Goal: Task Accomplishment & Management: Use online tool/utility

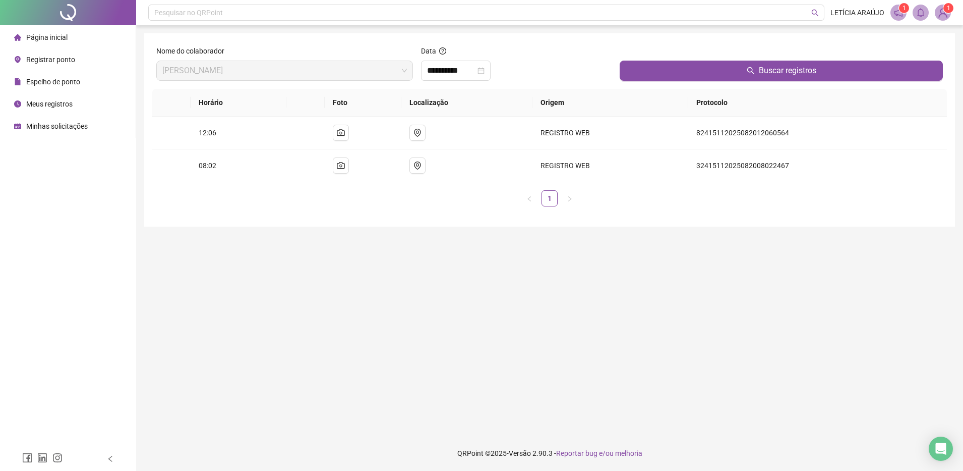
click at [83, 41] on li "Página inicial" at bounding box center [68, 37] width 132 height 20
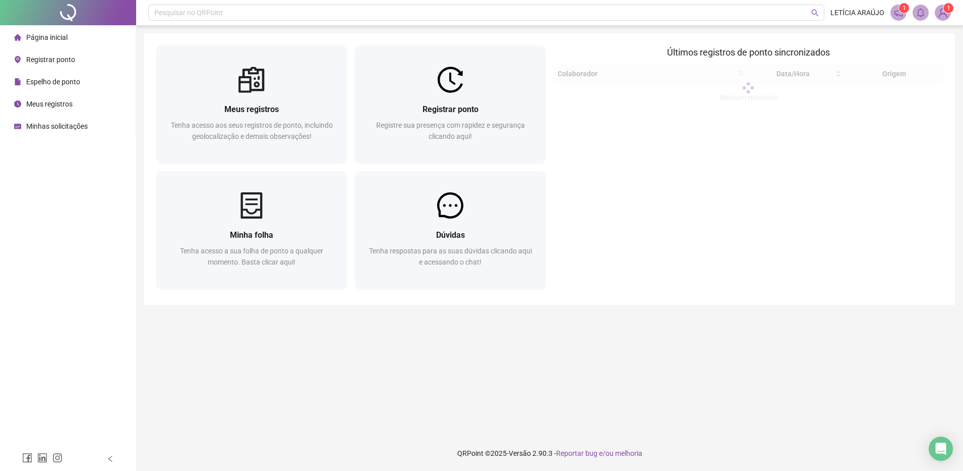
click at [83, 41] on li "Página inicial" at bounding box center [68, 37] width 132 height 20
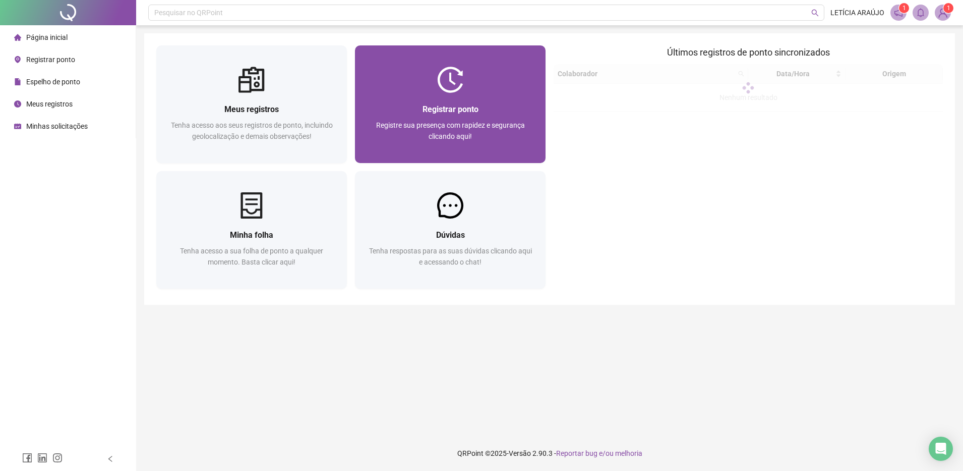
click at [473, 109] on span "Registrar ponto" at bounding box center [451, 109] width 56 height 10
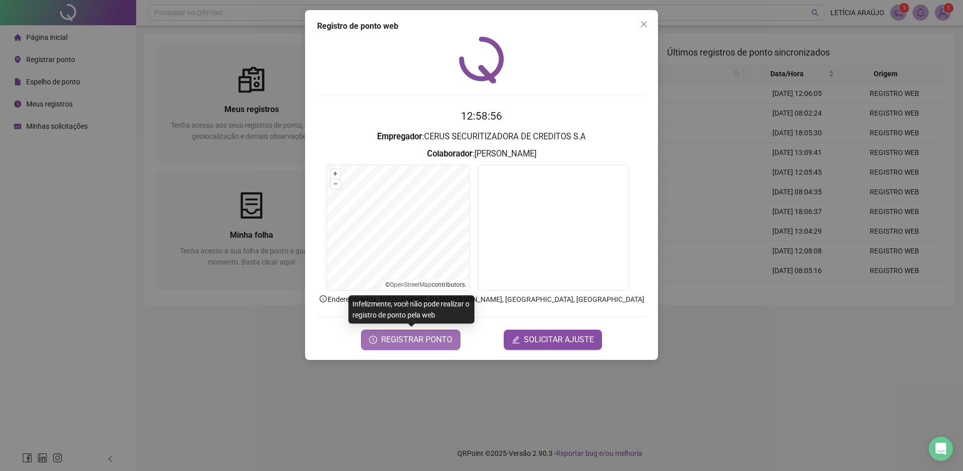
click at [435, 345] on span "REGISTRAR PONTO" at bounding box center [416, 339] width 71 height 12
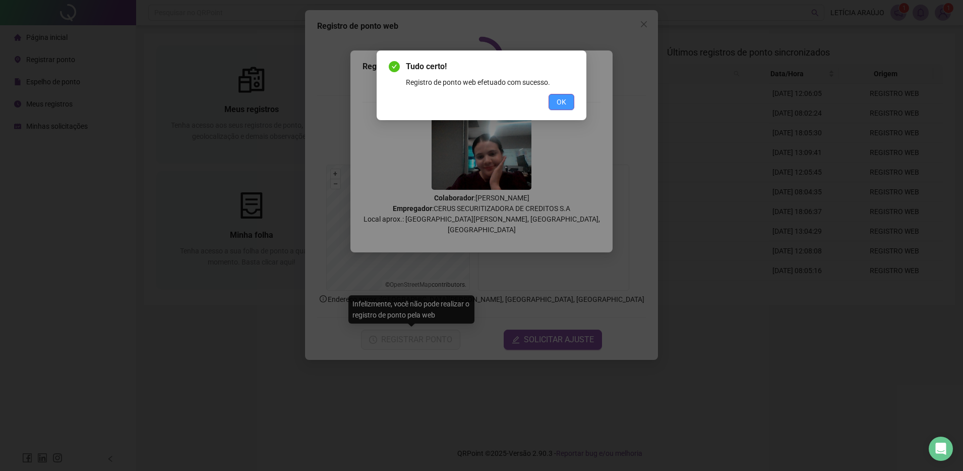
click at [561, 106] on button "OK" at bounding box center [562, 102] width 26 height 16
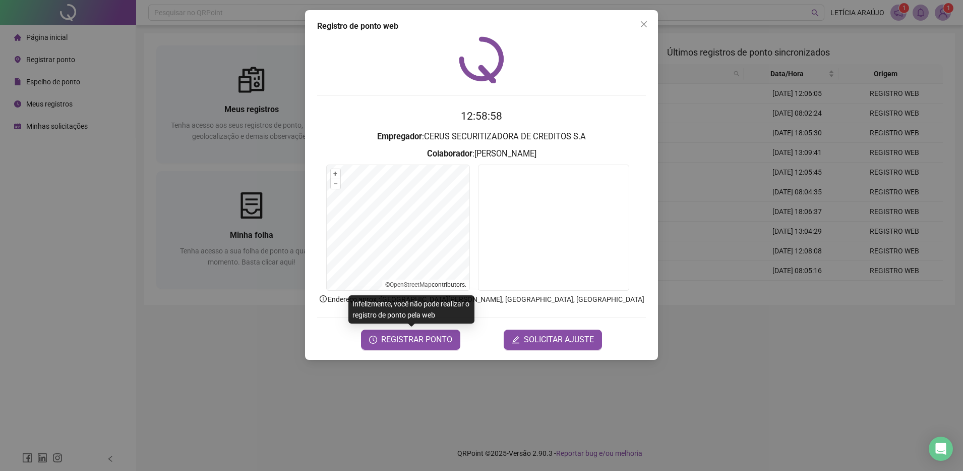
click at [640, 24] on div "Tudo certo! Registro de ponto web efetuado com sucesso. OK" at bounding box center [481, 235] width 963 height 471
drag, startPoint x: 648, startPoint y: 22, endPoint x: 639, endPoint y: 25, distance: 9.9
click at [645, 23] on span "Close" at bounding box center [644, 24] width 16 height 8
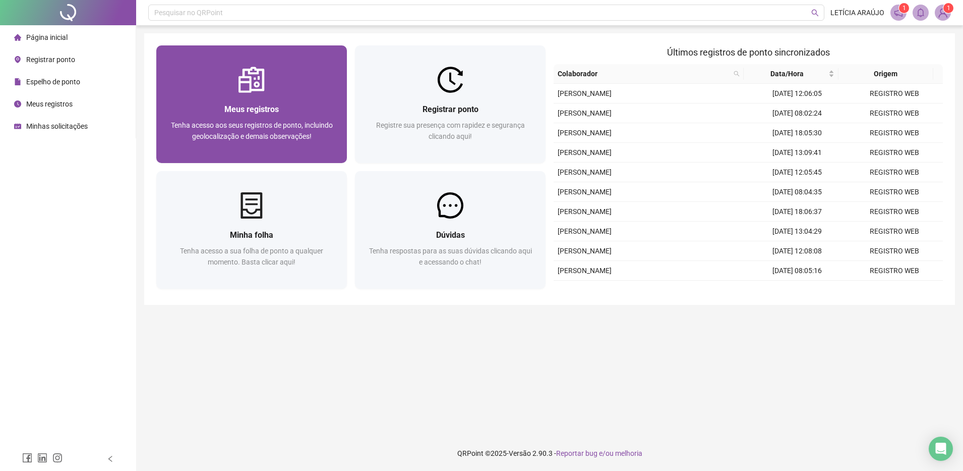
click at [294, 71] on div at bounding box center [251, 80] width 191 height 26
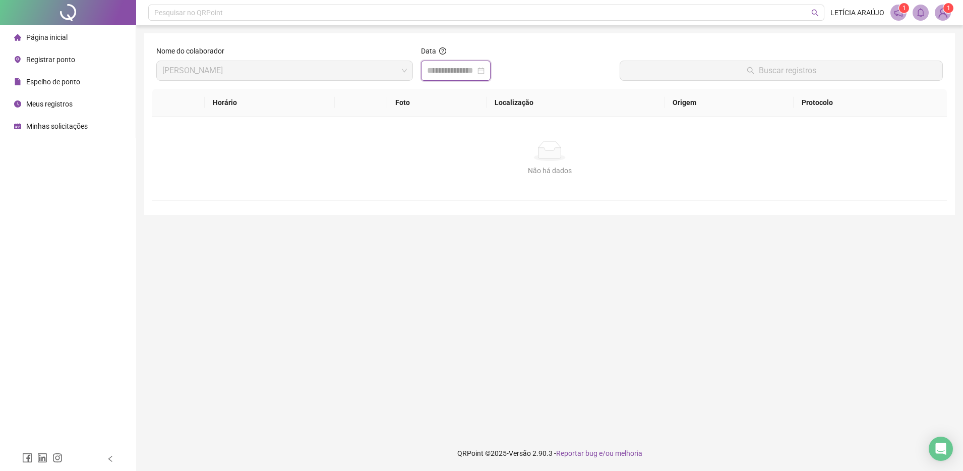
click at [458, 74] on input at bounding box center [451, 71] width 48 height 12
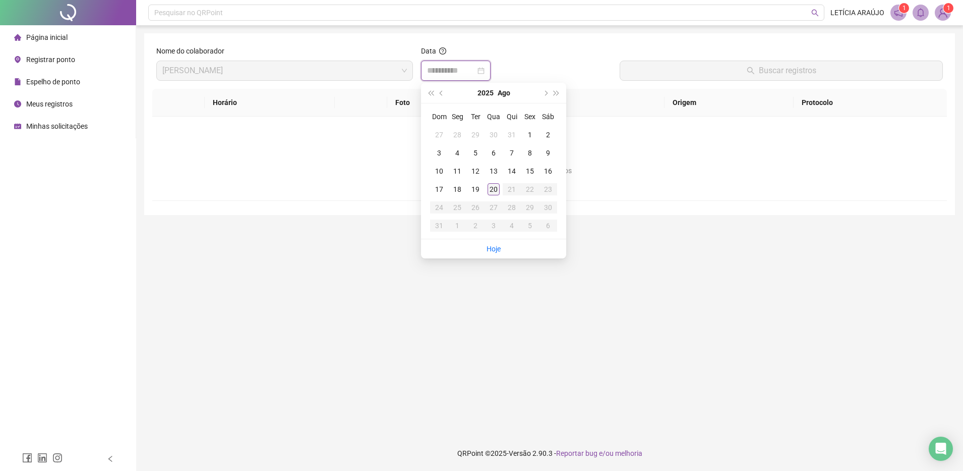
type input "**********"
click at [498, 189] on div "20" at bounding box center [494, 189] width 12 height 12
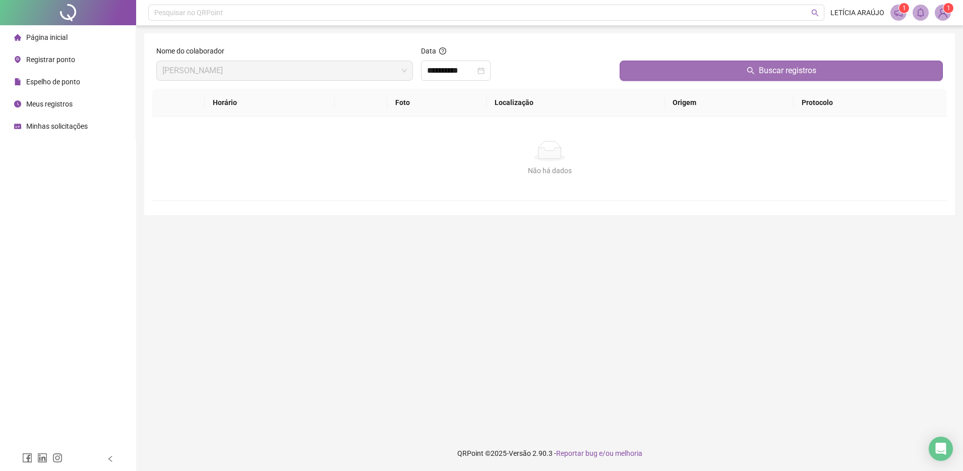
click at [638, 65] on button "Buscar registros" at bounding box center [781, 71] width 323 height 20
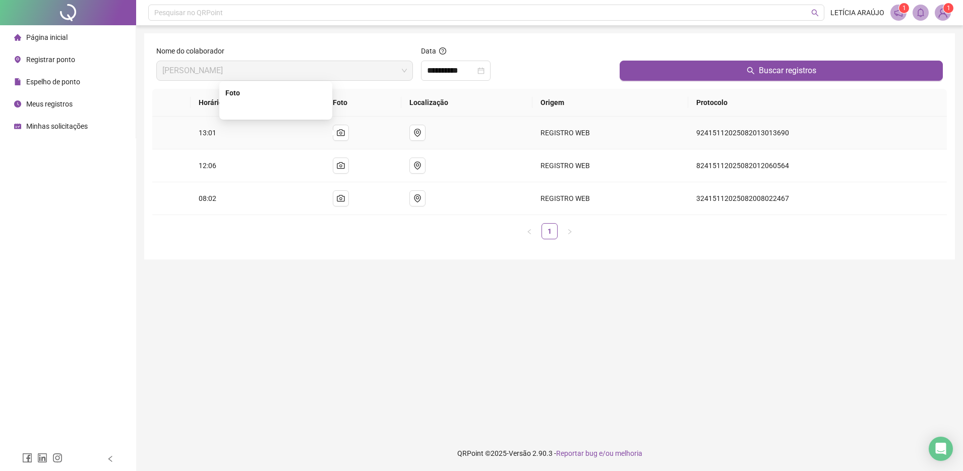
click at [276, 108] on img at bounding box center [276, 108] width 0 height 0
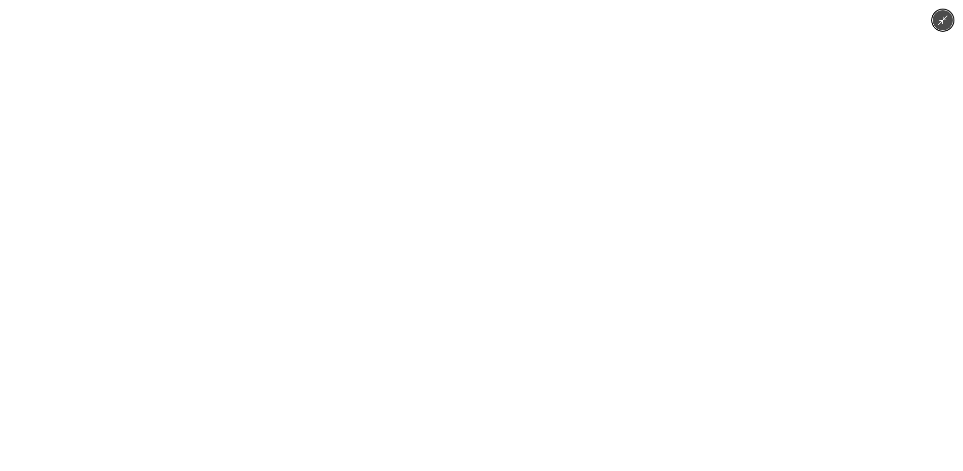
click at [302, 134] on img at bounding box center [481, 235] width 629 height 471
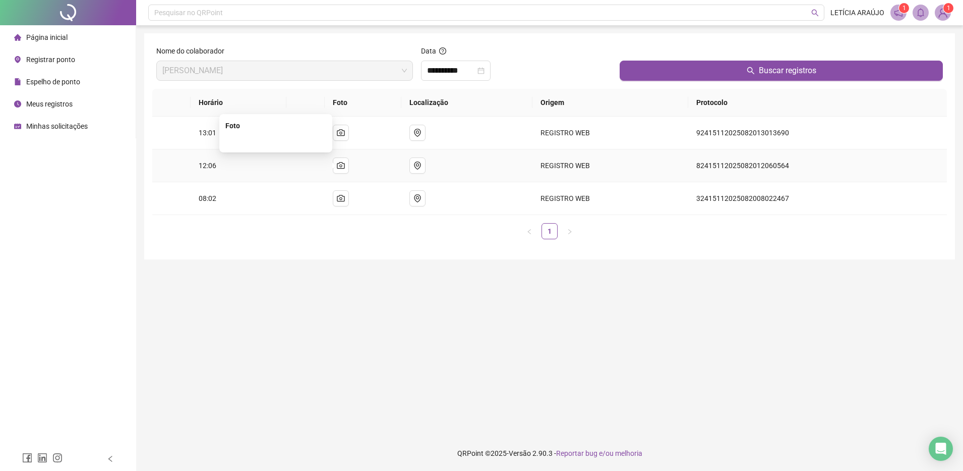
click at [276, 141] on img at bounding box center [276, 141] width 0 height 0
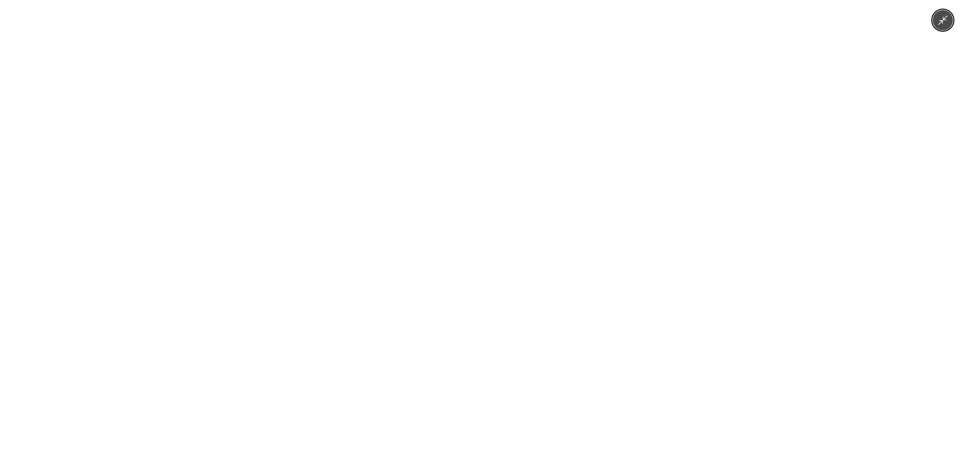
click at [311, 164] on img at bounding box center [481, 235] width 629 height 471
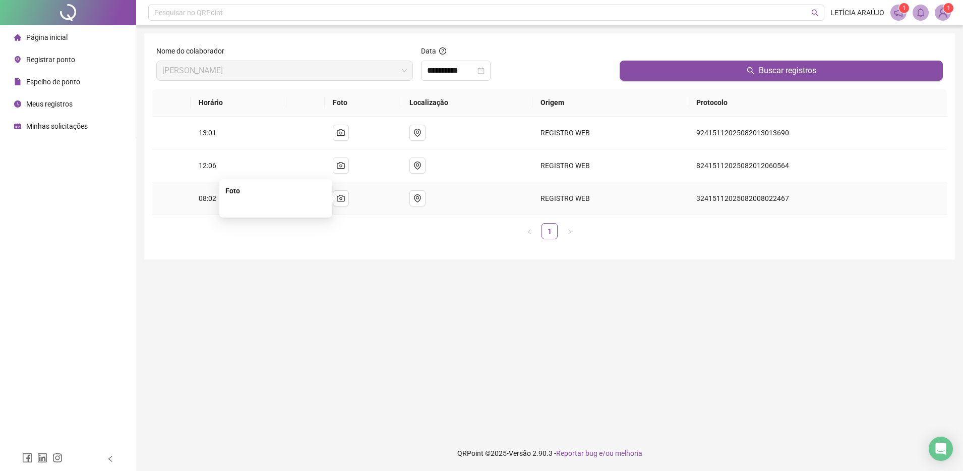
click at [276, 206] on img at bounding box center [276, 206] width 0 height 0
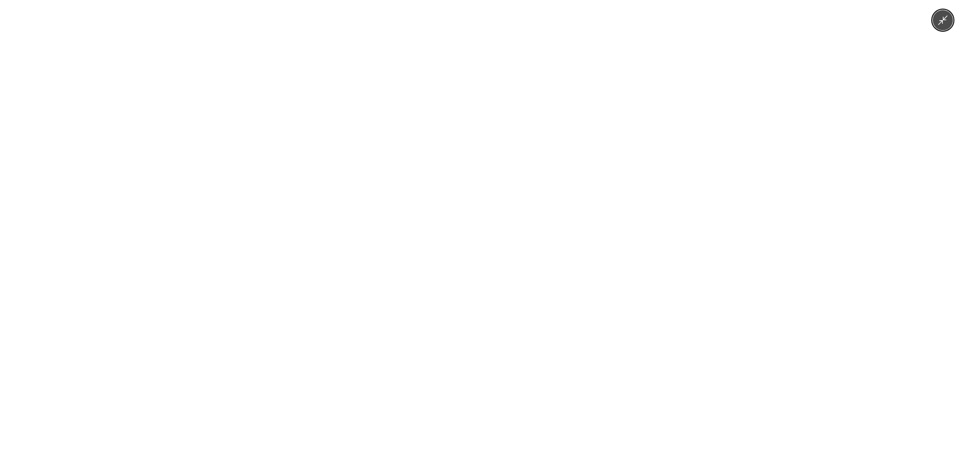
click at [292, 185] on img at bounding box center [481, 235] width 629 height 471
